Goal: Learn about a topic

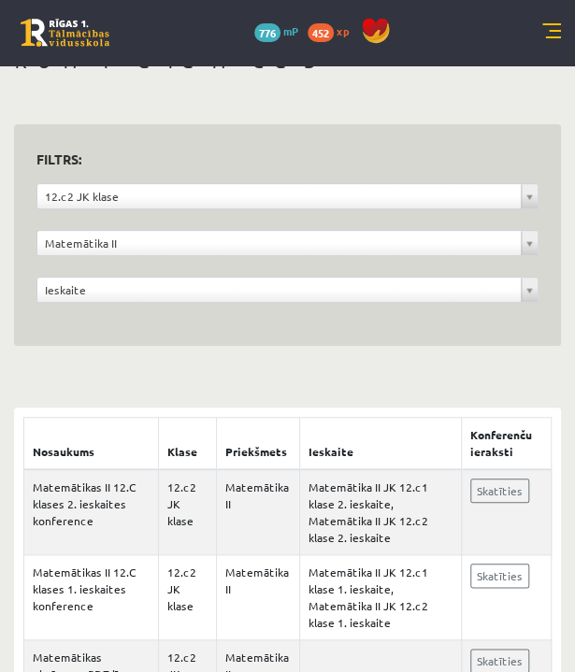
scroll to position [68, 0]
click at [549, 40] on link at bounding box center [551, 32] width 19 height 19
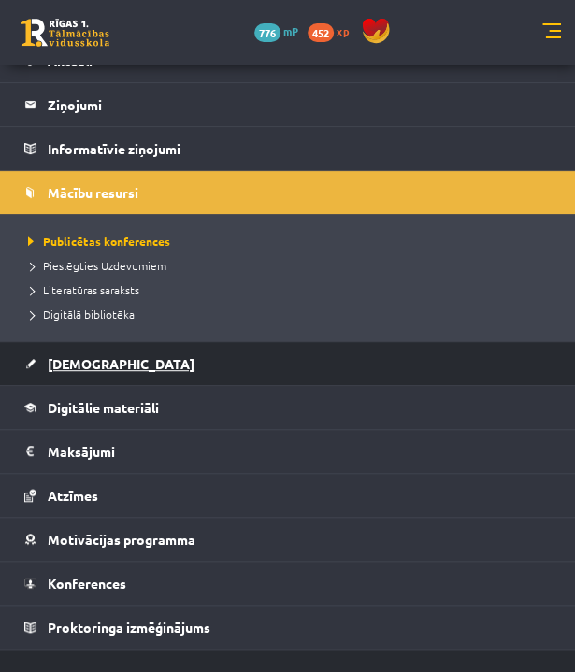
scroll to position [140, 0]
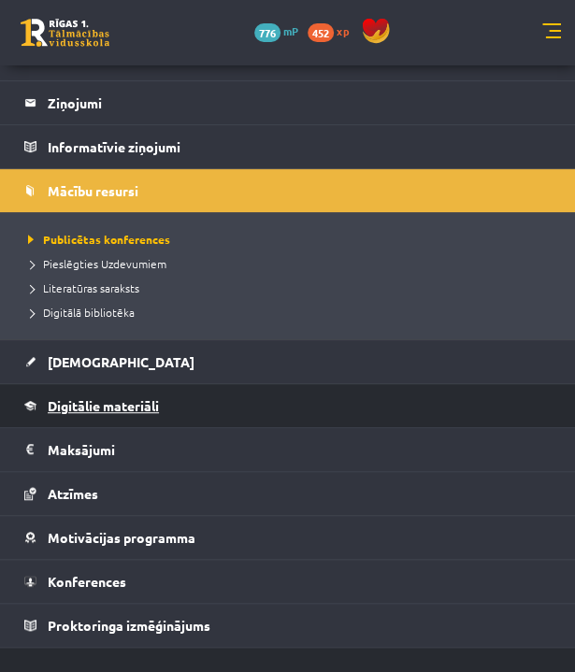
click at [135, 415] on link "Digitālie materiāli" at bounding box center [288, 405] width 528 height 43
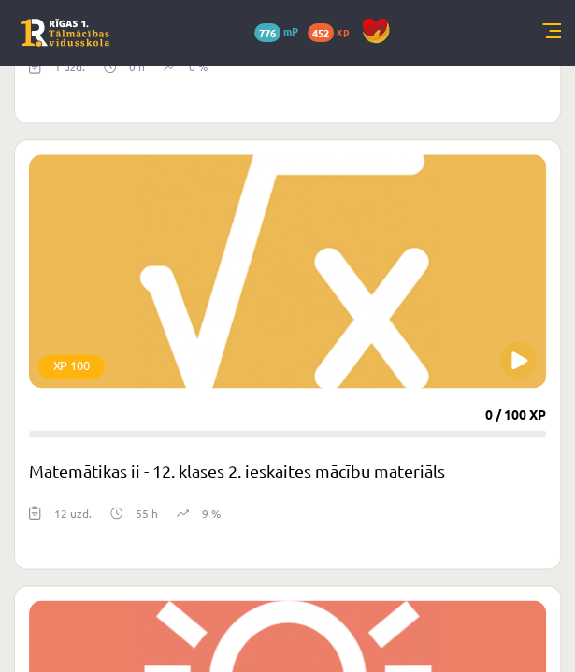
scroll to position [2134, 0]
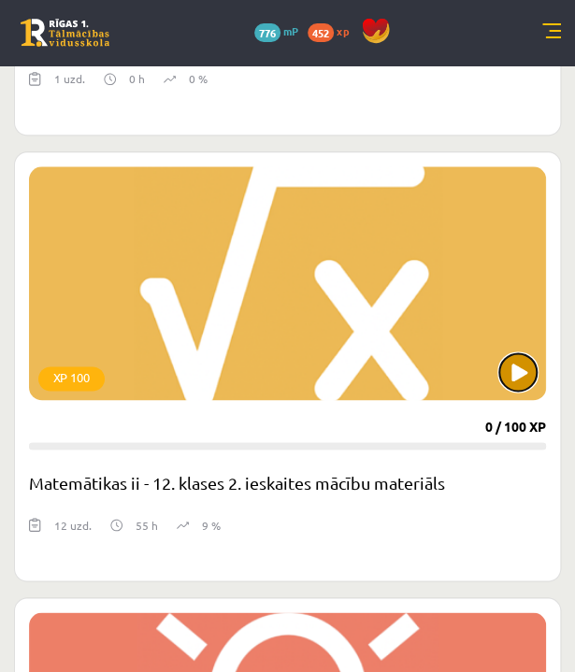
click at [523, 366] on button at bounding box center [517, 372] width 37 height 37
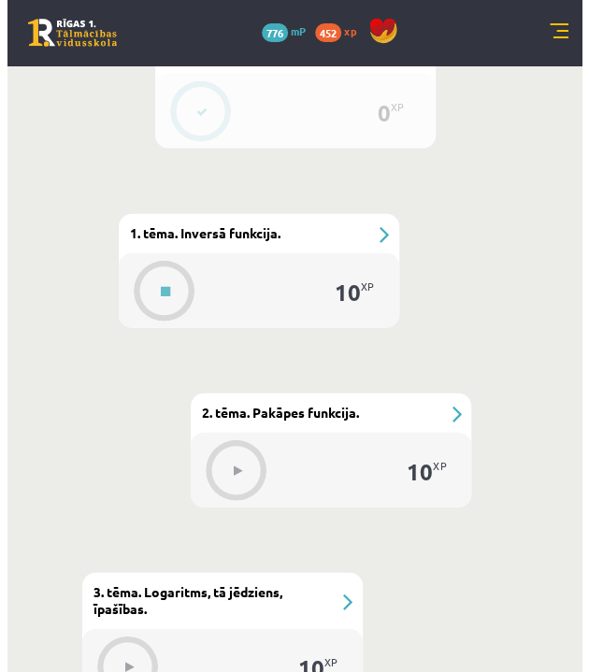
scroll to position [898, 0]
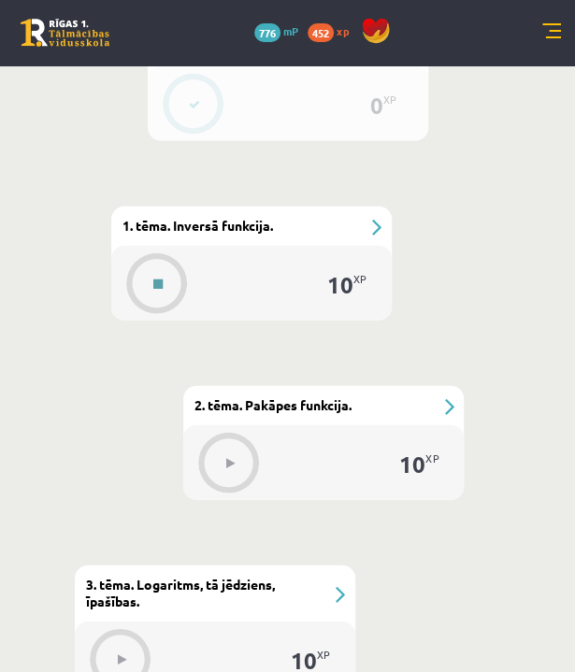
click at [161, 282] on icon at bounding box center [157, 284] width 9 height 11
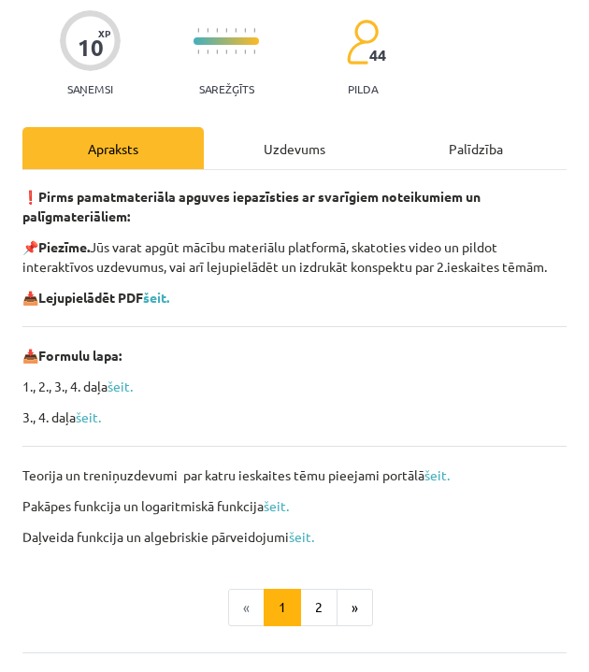
scroll to position [123, 0]
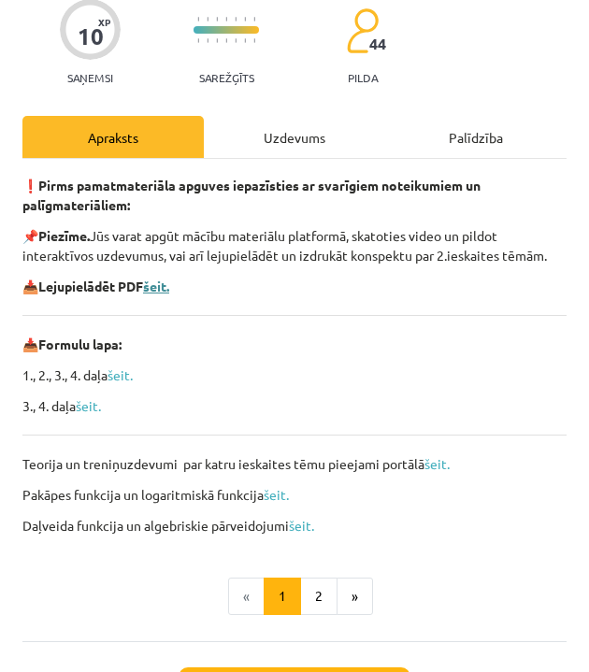
click at [167, 295] on b "šeit." at bounding box center [156, 286] width 26 height 17
